Goal: Find specific page/section: Find specific page/section

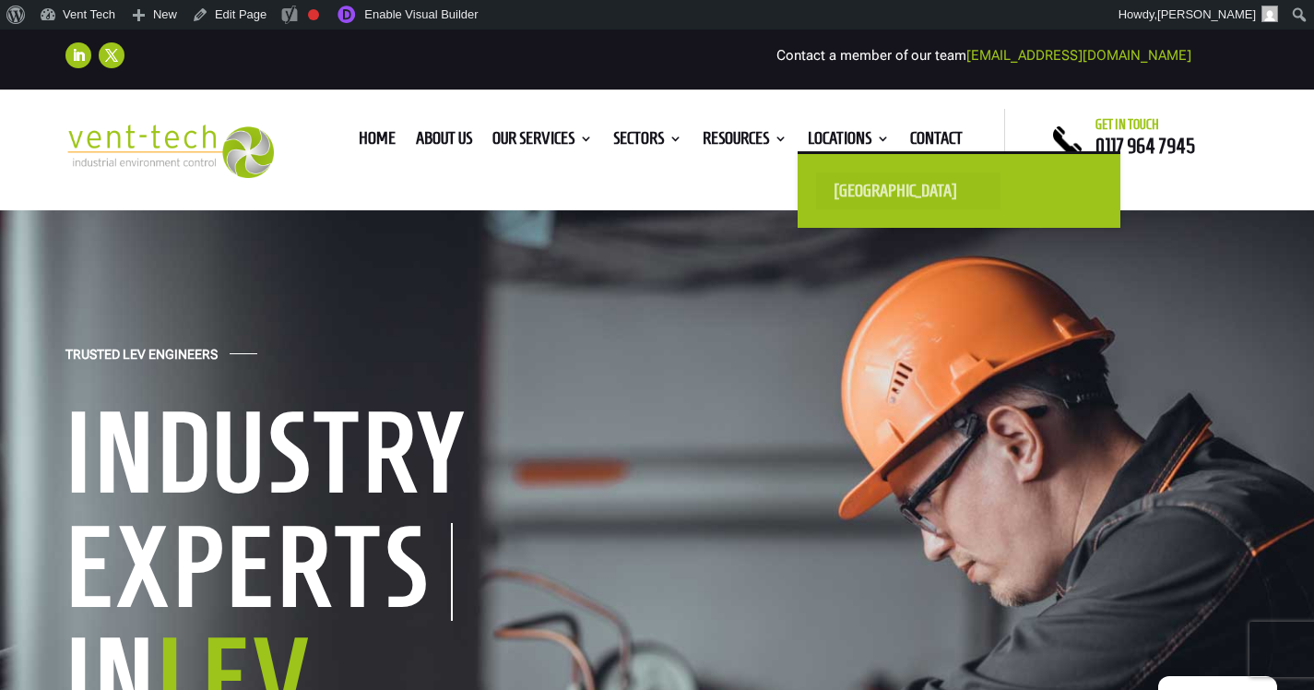
click at [857, 193] on link "[GEOGRAPHIC_DATA]" at bounding box center [908, 190] width 184 height 37
